Goal: Information Seeking & Learning: Learn about a topic

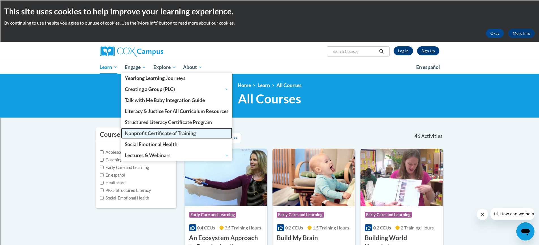
click at [148, 134] on span "Nonprofit Certificate of Training" at bounding box center [160, 134] width 71 height 6
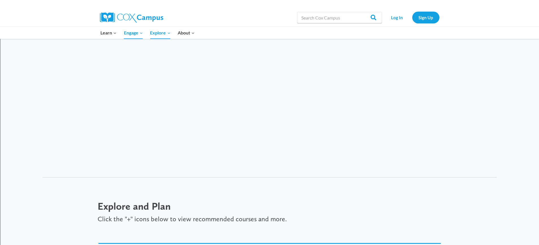
scroll to position [595, 0]
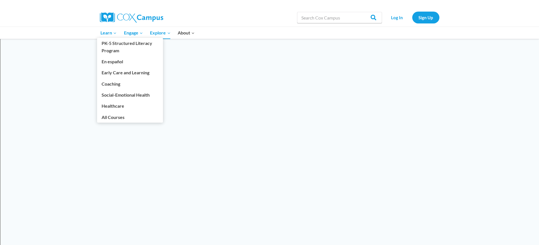
click at [104, 32] on span "Learn Expand" at bounding box center [109, 32] width 16 height 7
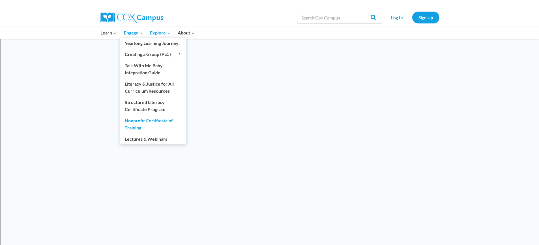
click at [133, 32] on span "Engage Expand" at bounding box center [133, 32] width 19 height 7
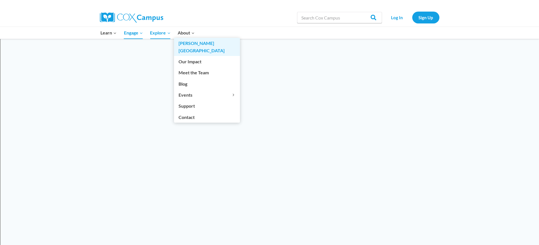
click at [186, 43] on link "[PERSON_NAME][GEOGRAPHIC_DATA]" at bounding box center [207, 47] width 66 height 18
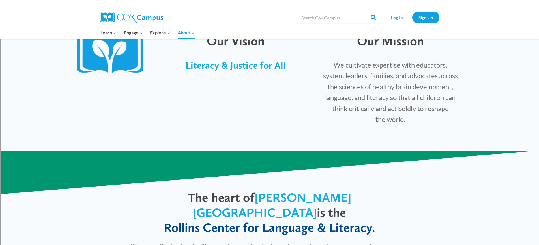
scroll to position [170, 0]
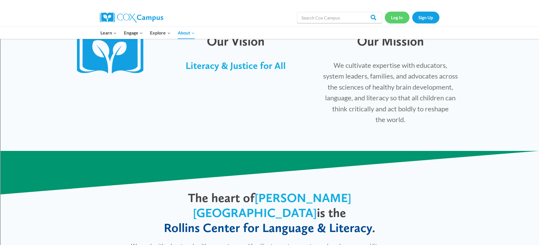
click at [398, 18] on link "Log In" at bounding box center [397, 18] width 25 height 12
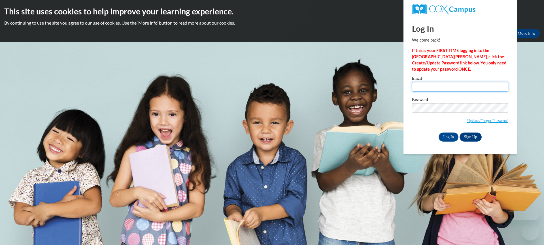
click at [444, 90] on input "Email" at bounding box center [460, 87] width 96 height 10
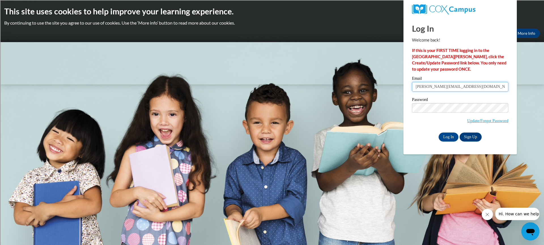
type input "acosta.alimel@gmail.com"
click at [438, 133] on input "Log In" at bounding box center [448, 137] width 20 height 9
click at [450, 135] on input "Log In" at bounding box center [448, 137] width 20 height 9
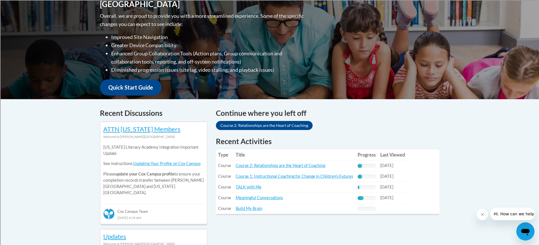
scroll to position [170, 0]
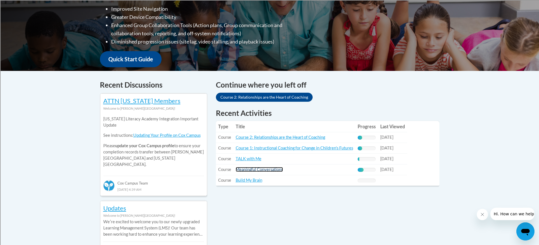
click at [261, 168] on link "Meaningful Conversations" at bounding box center [259, 169] width 47 height 5
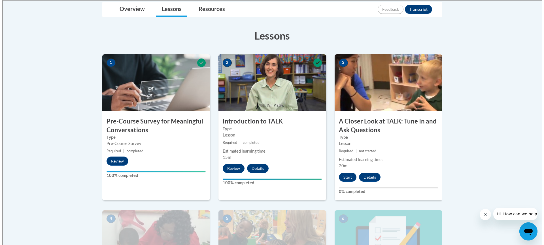
scroll to position [142, 0]
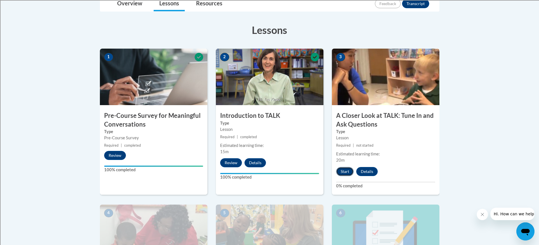
click at [345, 169] on button "Start" at bounding box center [345, 171] width 18 height 9
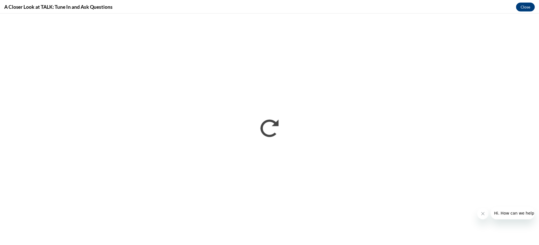
scroll to position [0, 0]
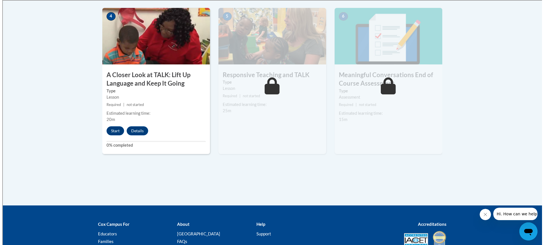
scroll to position [329, 0]
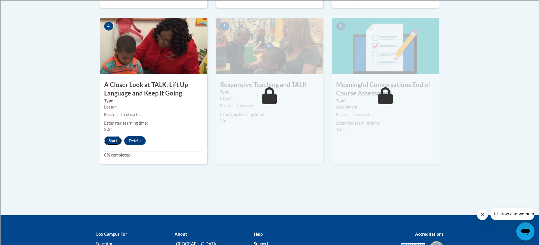
click at [112, 140] on button "Start" at bounding box center [113, 140] width 18 height 9
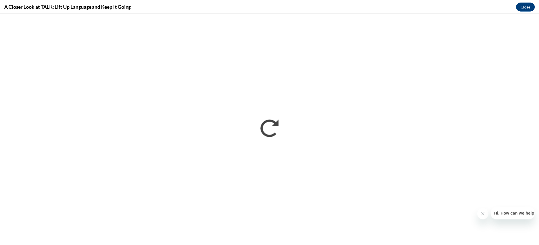
scroll to position [0, 0]
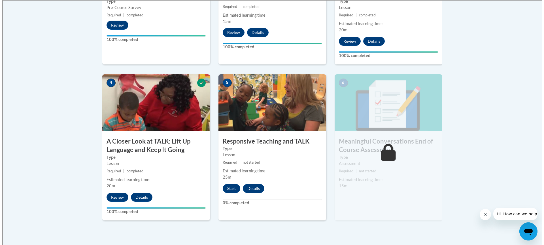
scroll to position [300, 0]
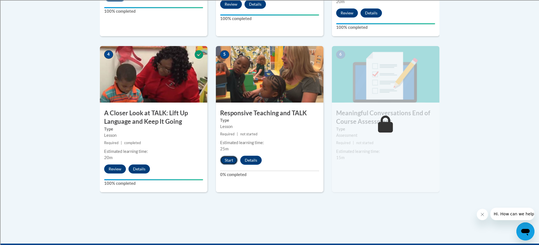
click at [230, 160] on button "Start" at bounding box center [229, 160] width 18 height 9
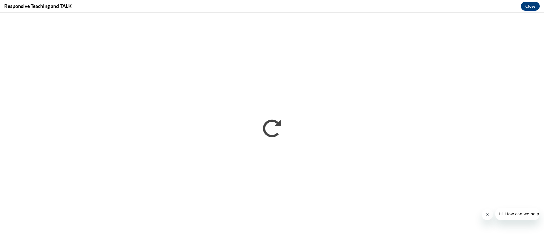
scroll to position [0, 0]
